Goal: Transaction & Acquisition: Purchase product/service

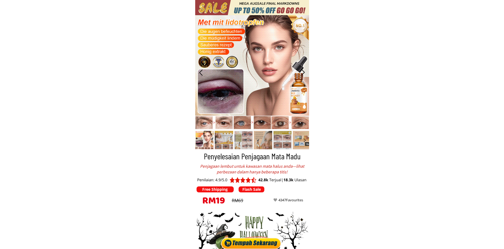
click at [253, 244] on div at bounding box center [251, 242] width 63 height 14
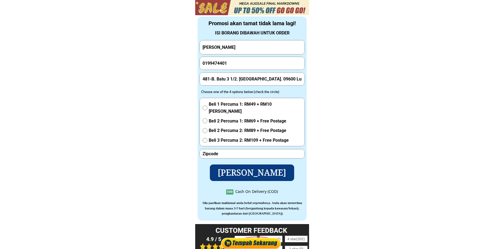
scroll to position [1833, 0]
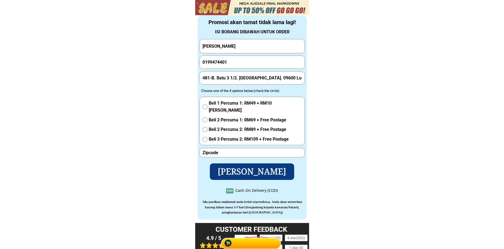
click at [236, 46] on input "[PERSON_NAME]" at bounding box center [252, 46] width 102 height 14
click at [236, 45] on input "[PERSON_NAME]" at bounding box center [252, 46] width 102 height 14
paste input "[PERSON_NAME]Gobil"
type input "[PERSON_NAME]Gobil"
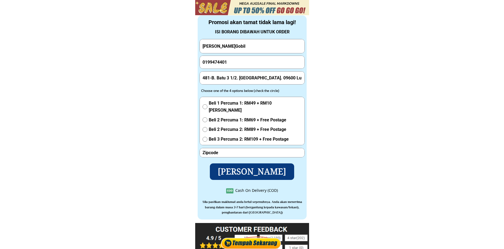
click at [237, 149] on input "number" at bounding box center [252, 152] width 102 height 9
paste input "93050"
type input "93050"
click at [224, 60] on input "0199474401" at bounding box center [252, 62] width 102 height 13
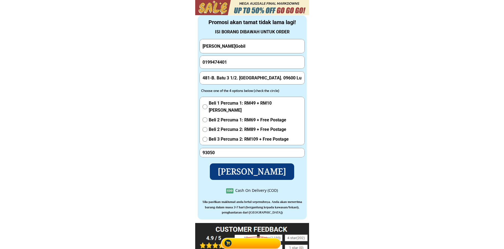
click at [224, 60] on input "0199474401" at bounding box center [252, 62] width 102 height 13
click at [224, 61] on input "0199474401" at bounding box center [252, 62] width 102 height 13
paste input "3 8179234"
type input "013 8179234"
click at [238, 77] on input "481-B. Batu 3 1/2. [GEOGRAPHIC_DATA]. 09600 Lunas [GEOGRAPHIC_DATA]" at bounding box center [252, 78] width 102 height 13
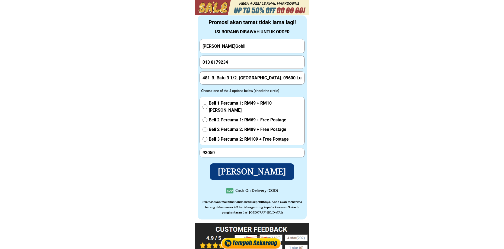
click at [238, 77] on input "481-B. Batu 3 1/2. [GEOGRAPHIC_DATA]. 09600 Lunas [GEOGRAPHIC_DATA]" at bounding box center [252, 78] width 102 height 13
paste input "Kuching, 13, [GEOGRAPHIC_DATA]"
type input "Kuching, 13, [GEOGRAPHIC_DATA]"
click at [225, 102] on span "Beli 1 Percuma 1: RM49 + RM10 [PERSON_NAME]" at bounding box center [255, 107] width 93 height 14
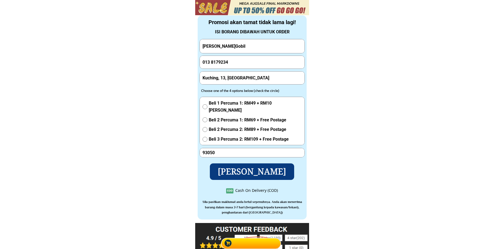
radio input "true"
click at [240, 175] on p "[PERSON_NAME]" at bounding box center [251, 172] width 91 height 18
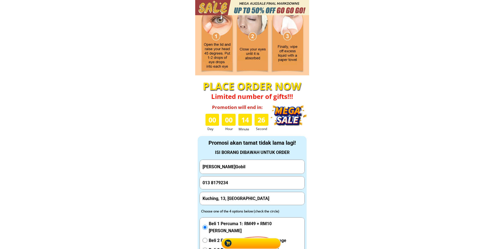
scroll to position [0, 0]
